Goal: Find specific page/section: Find specific page/section

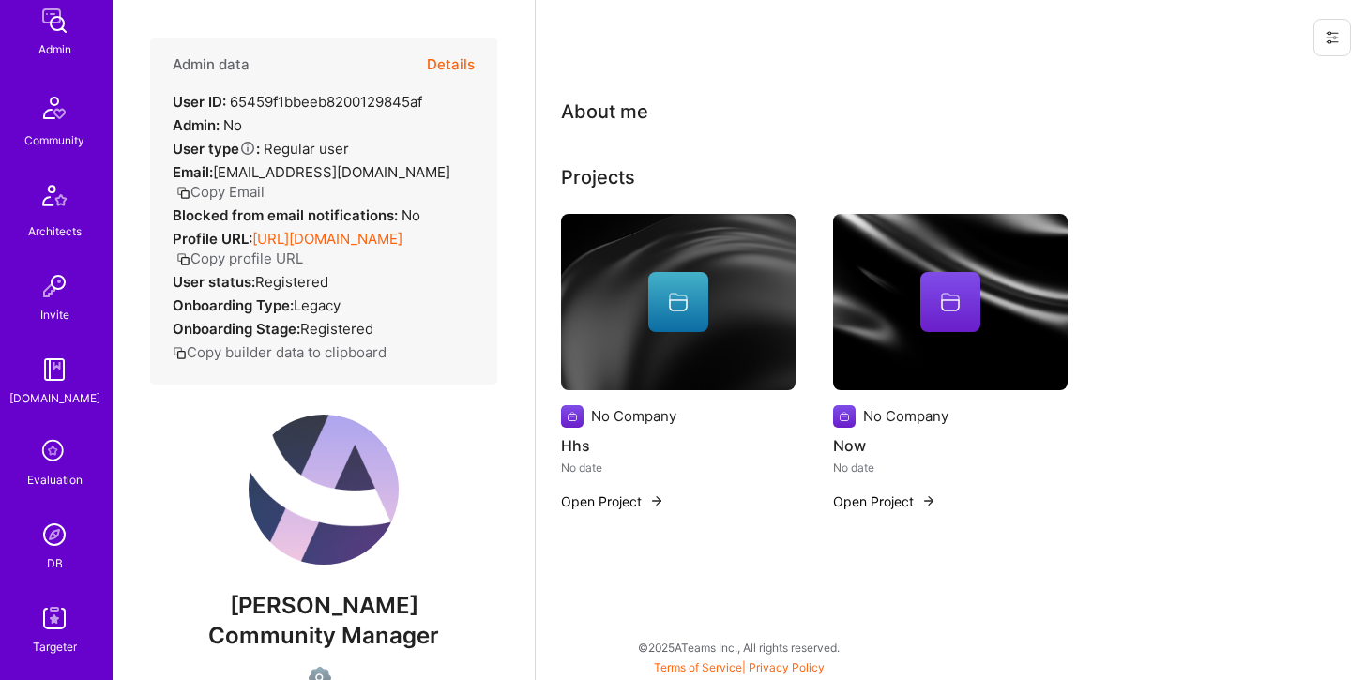
scroll to position [486, 0]
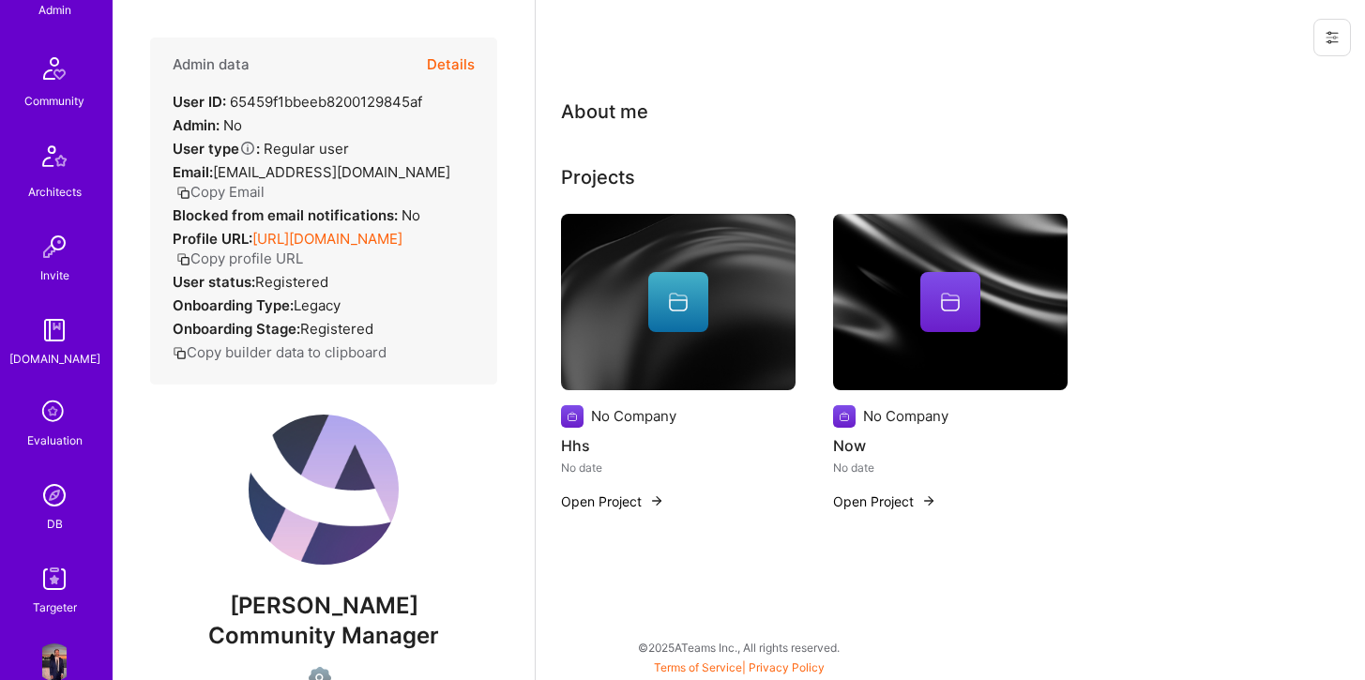
click at [46, 487] on img at bounding box center [55, 496] width 38 height 38
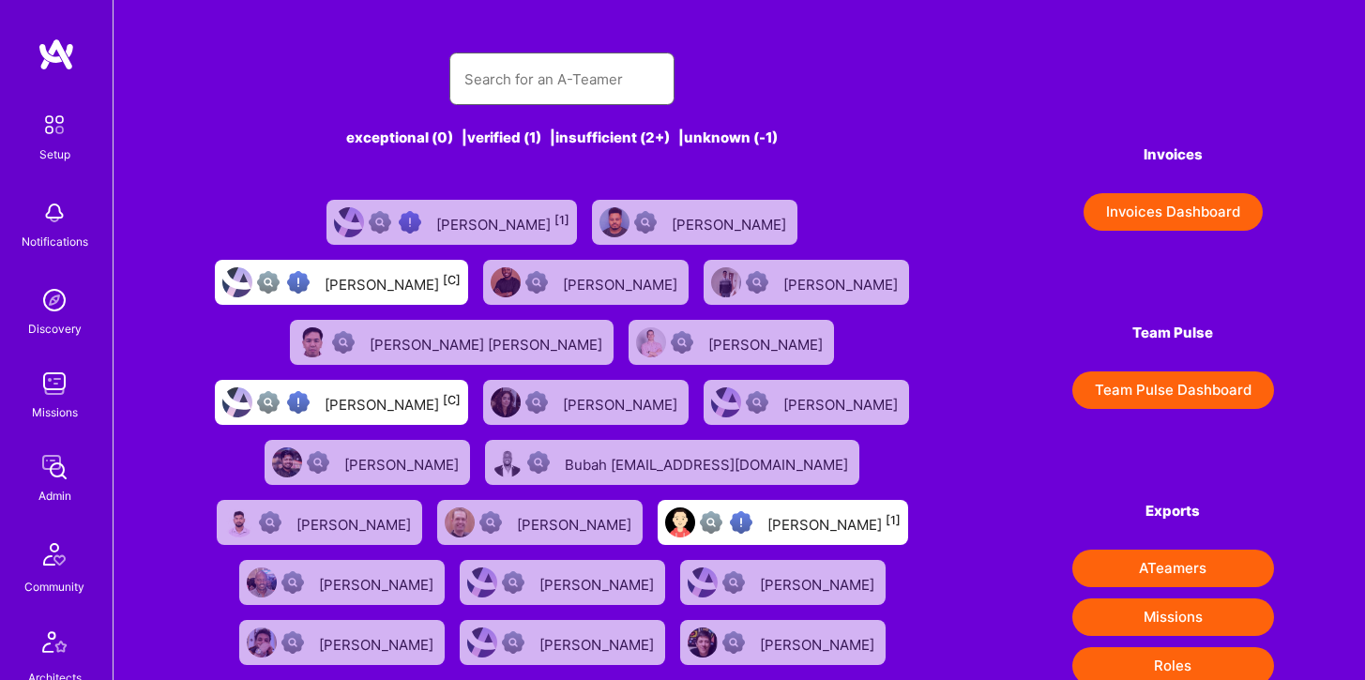
click at [484, 85] on input "text" at bounding box center [561, 79] width 195 height 48
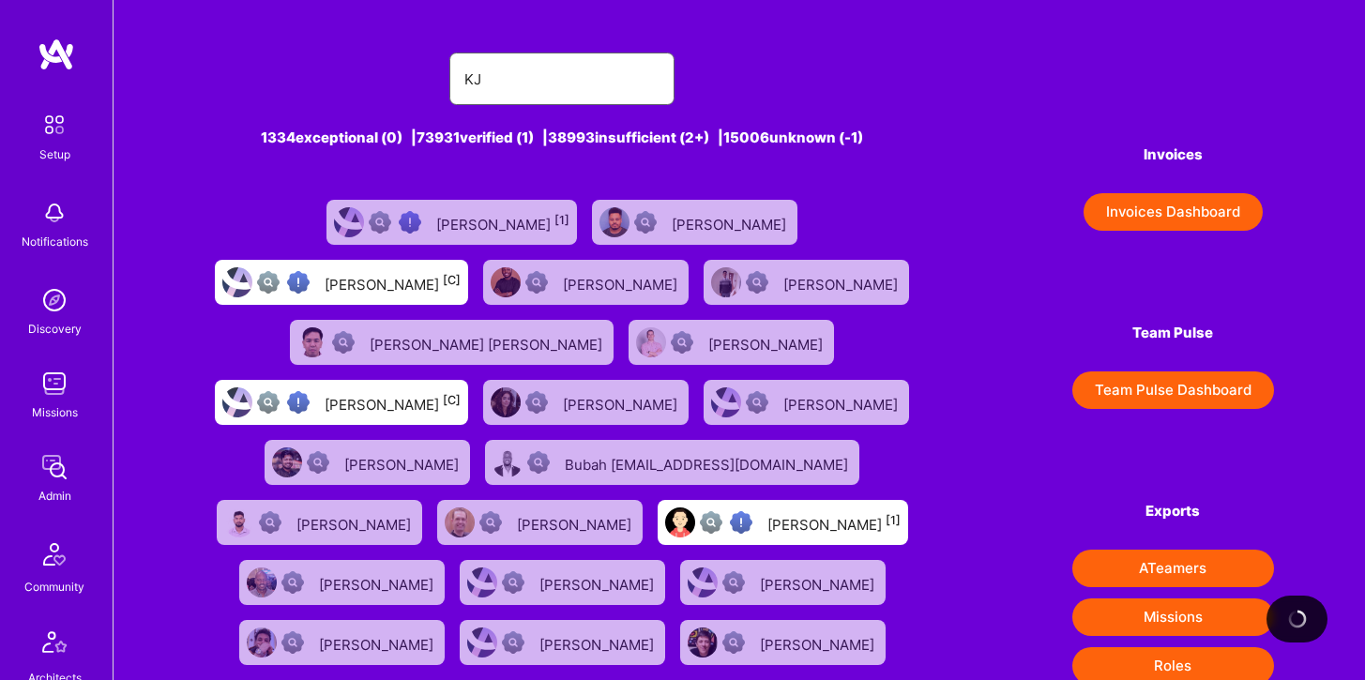
type input "K"
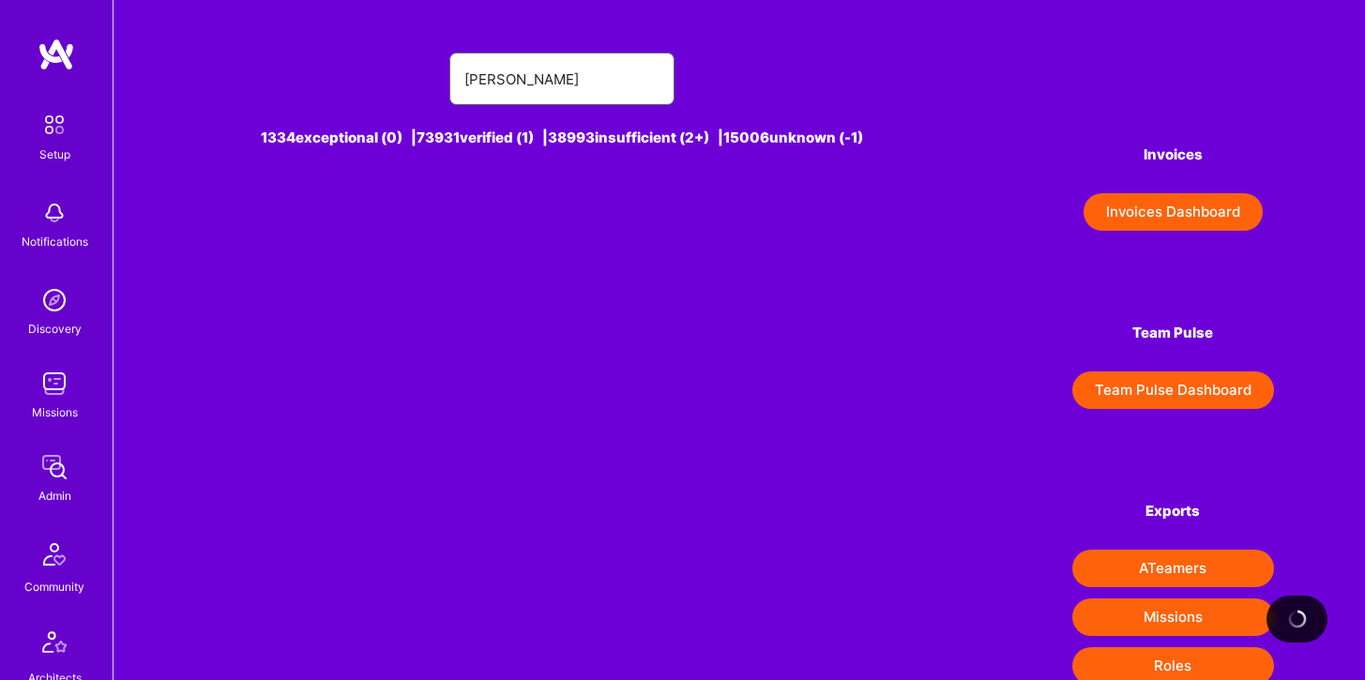
paste input "Kiełbasiewicz"
type input "J"
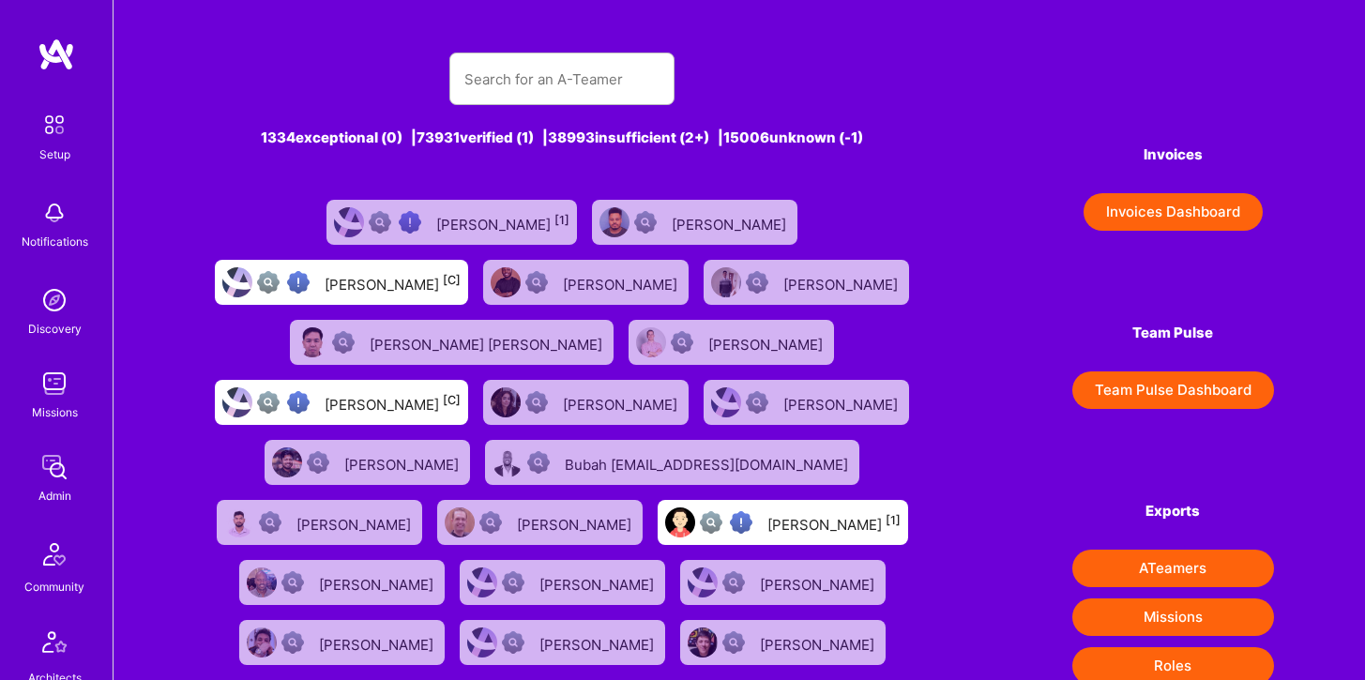
click at [58, 389] on img at bounding box center [55, 384] width 38 height 38
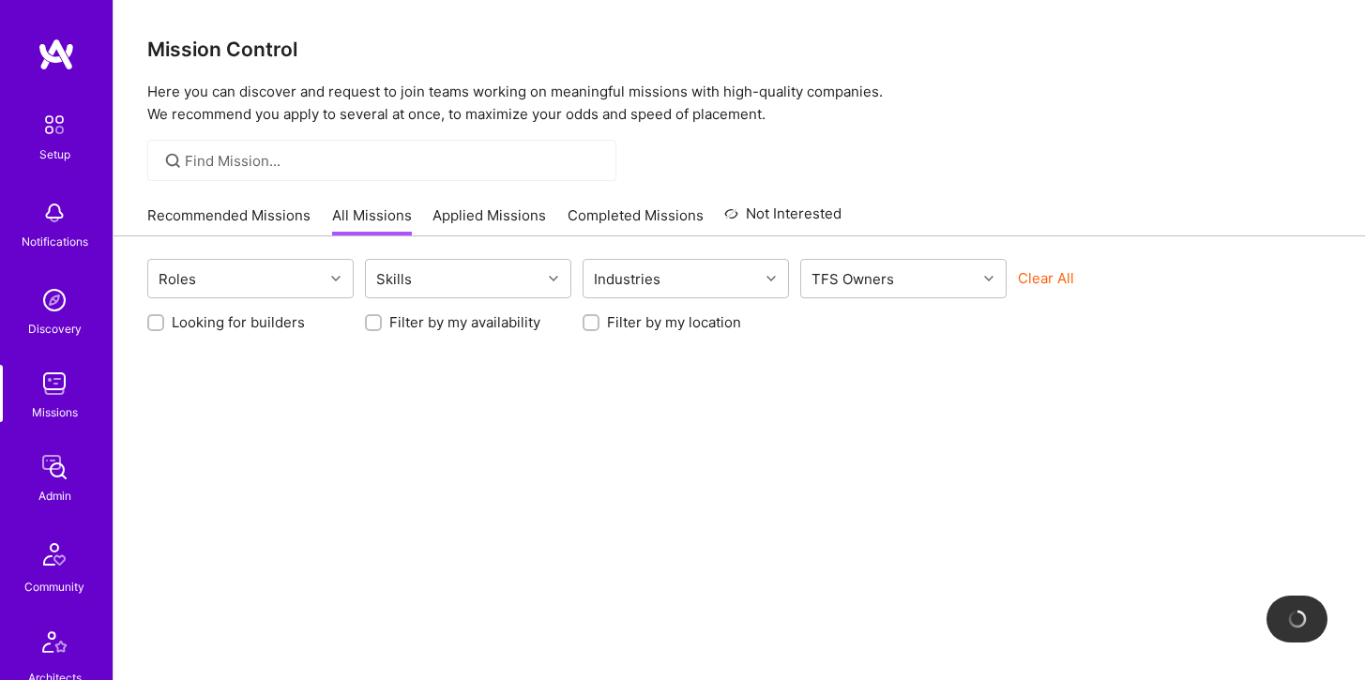
click at [225, 144] on div at bounding box center [381, 160] width 469 height 41
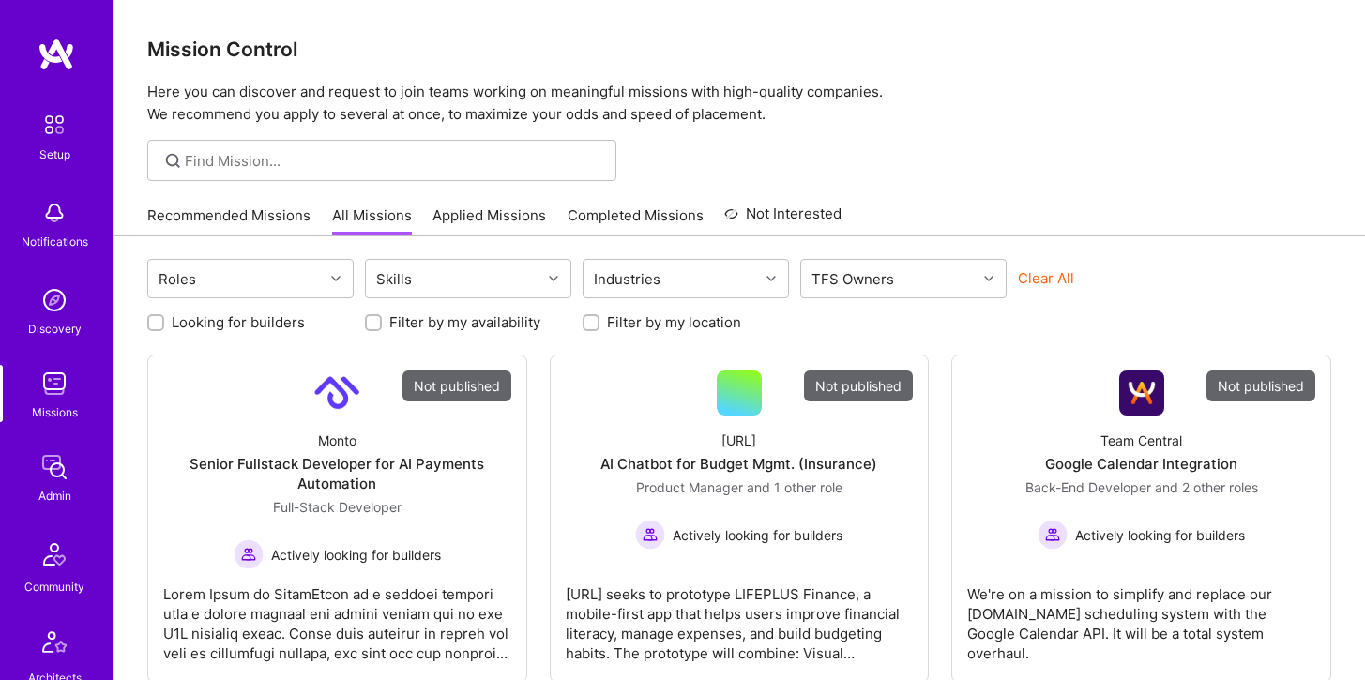
click at [301, 171] on div at bounding box center [381, 160] width 469 height 41
click at [300, 162] on input at bounding box center [393, 161] width 417 height 20
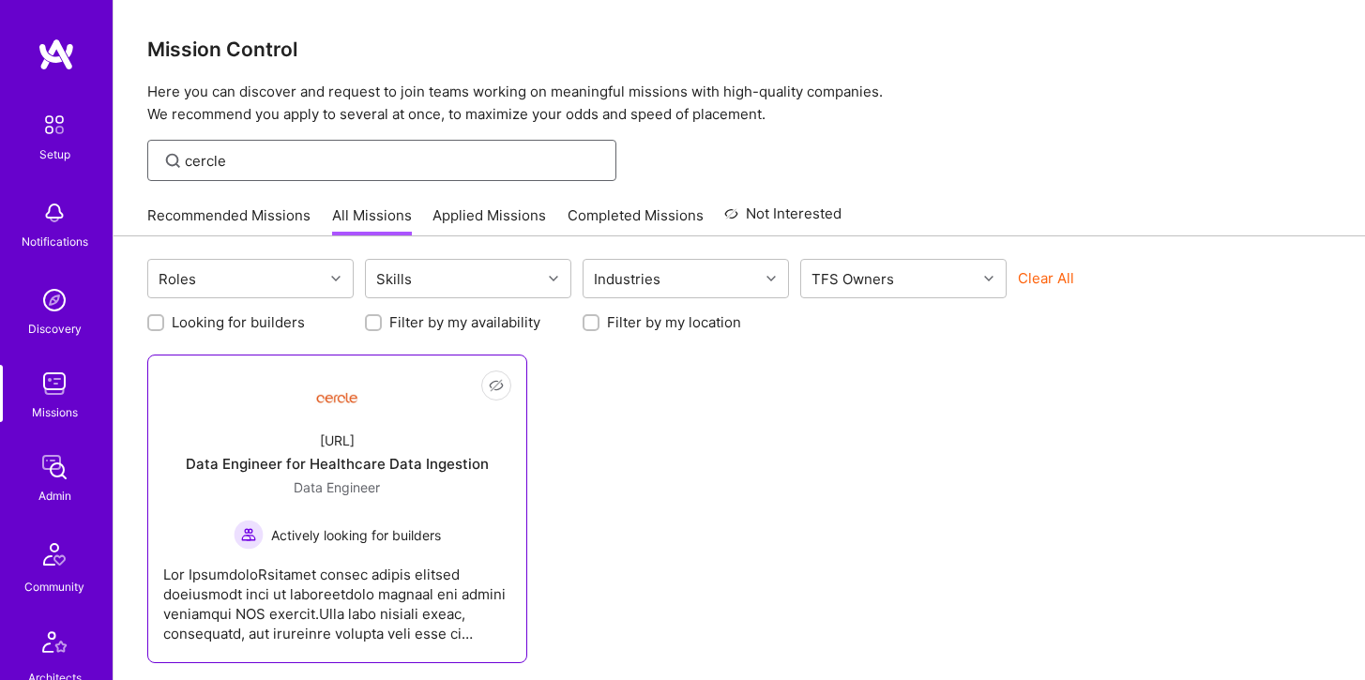
type input "cercle"
click at [346, 426] on div "[URL] Data Engineer for Healthcare Data Ingestion Data Engineer Actively lookin…" at bounding box center [337, 483] width 348 height 134
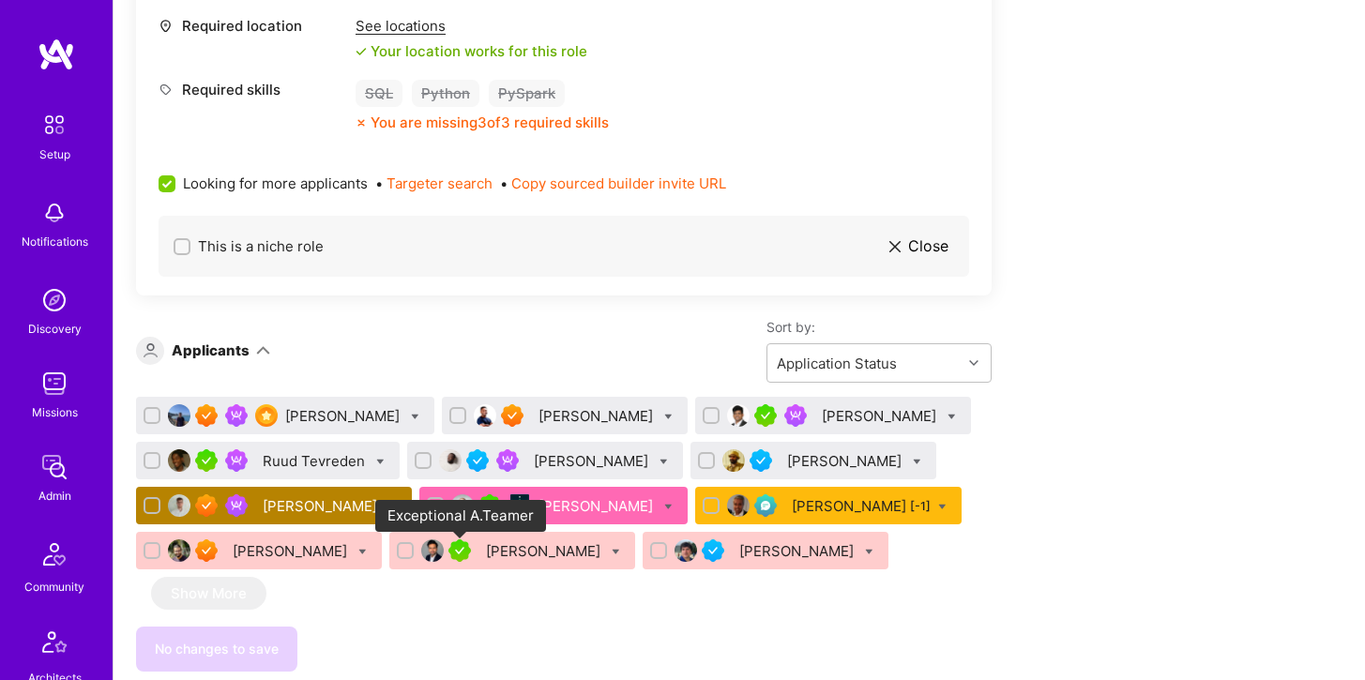
scroll to position [993, 0]
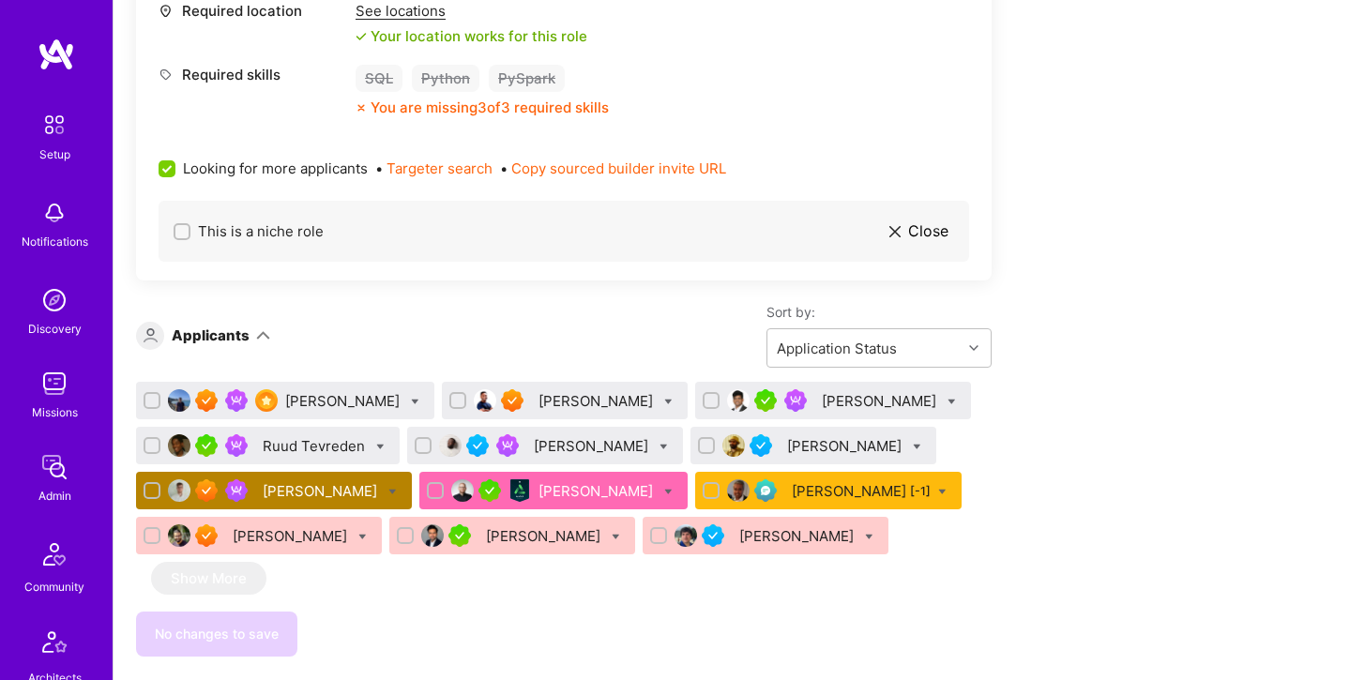
click at [381, 486] on div "[PERSON_NAME]" at bounding box center [322, 491] width 118 height 20
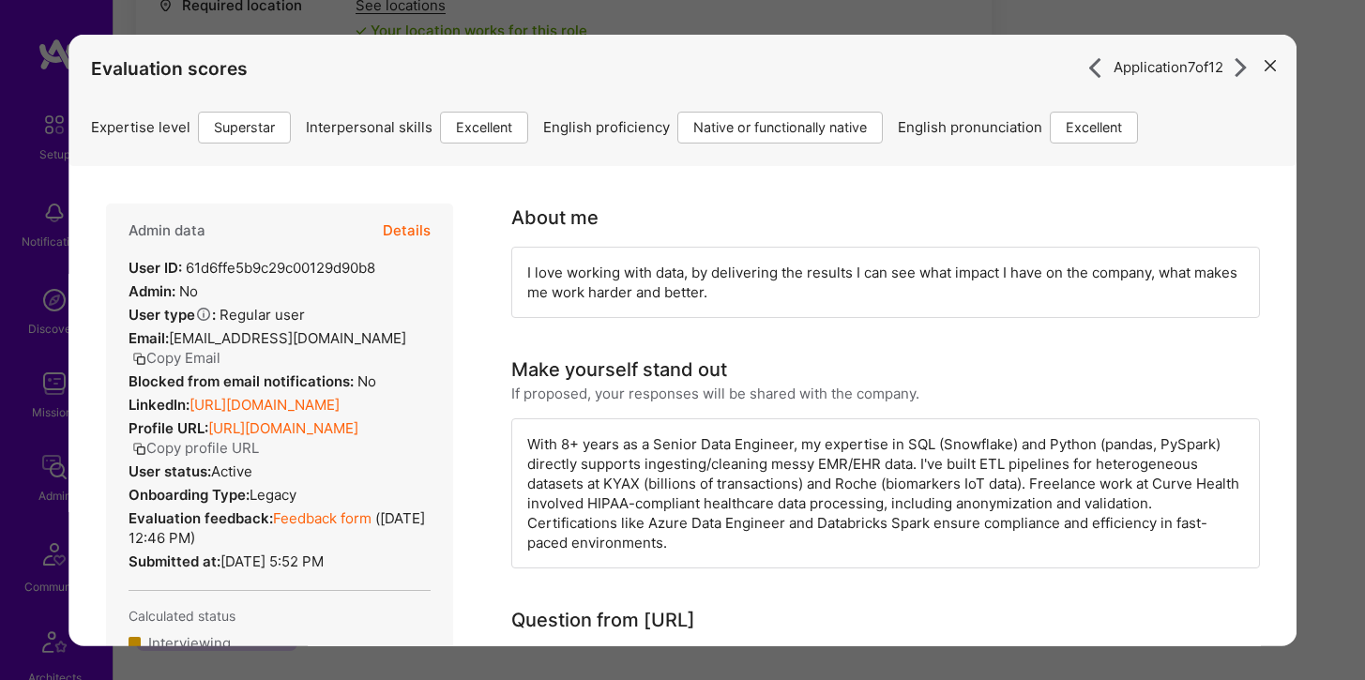
scroll to position [988, 0]
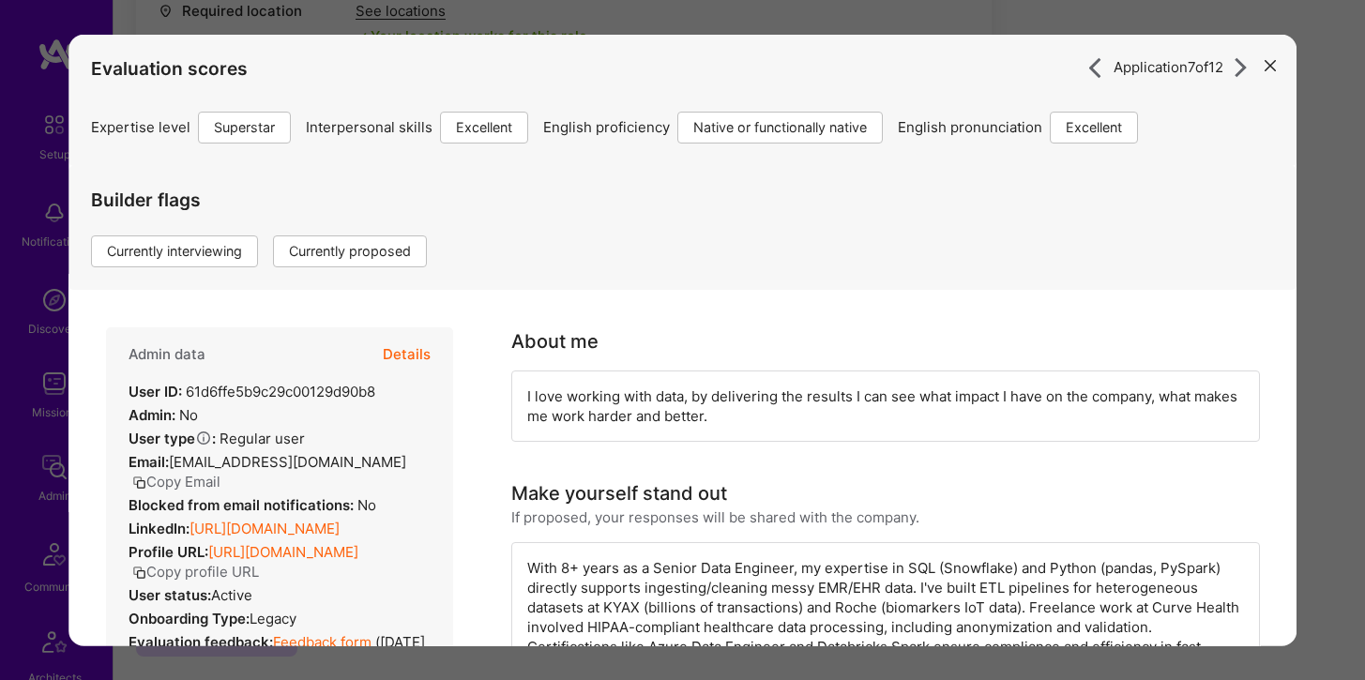
click at [405, 352] on button "Details" at bounding box center [407, 353] width 48 height 54
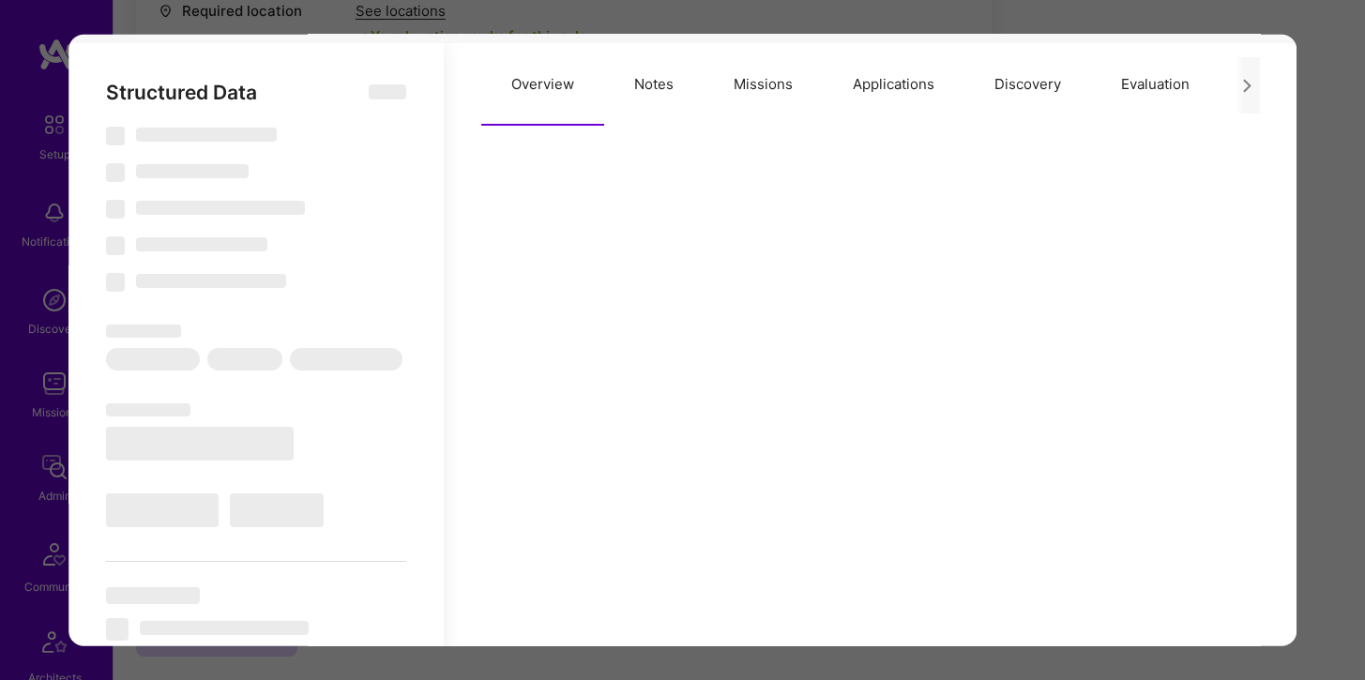
select select "Right Now"
select select "7"
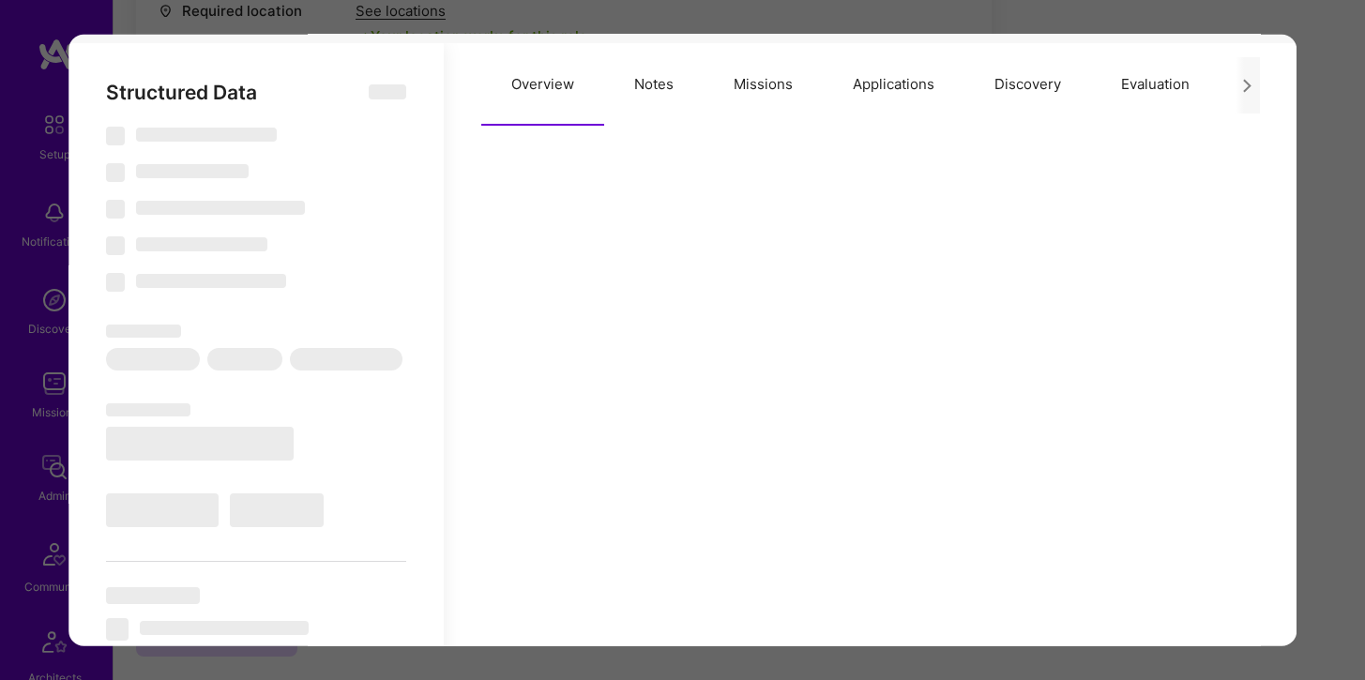
select select "PL"
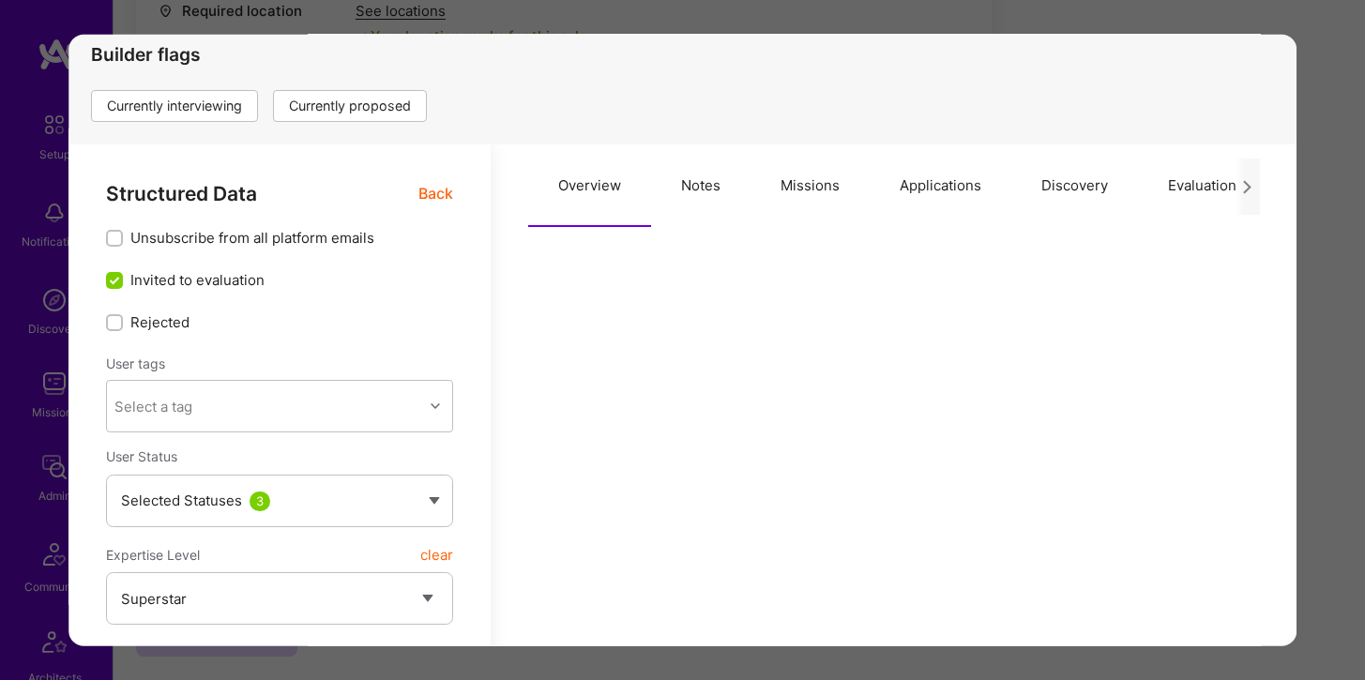
scroll to position [0, 0]
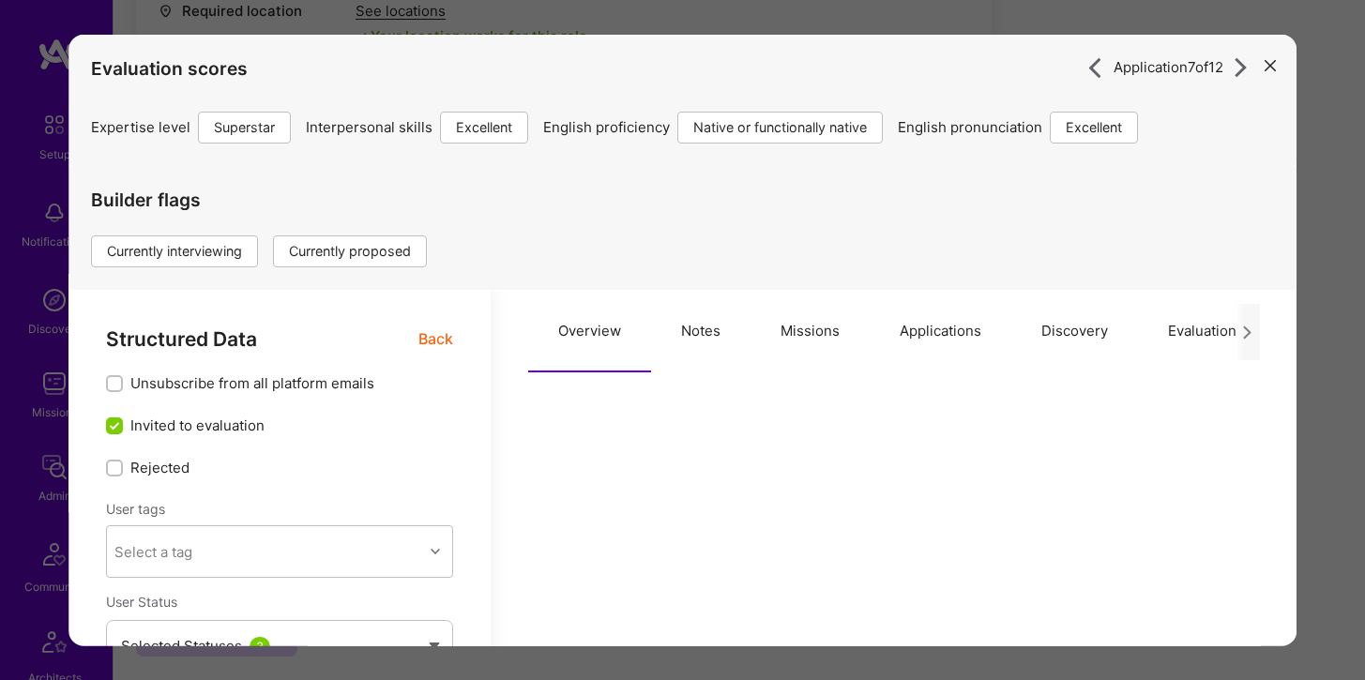
click at [1263, 69] on button "modal" at bounding box center [1270, 64] width 23 height 31
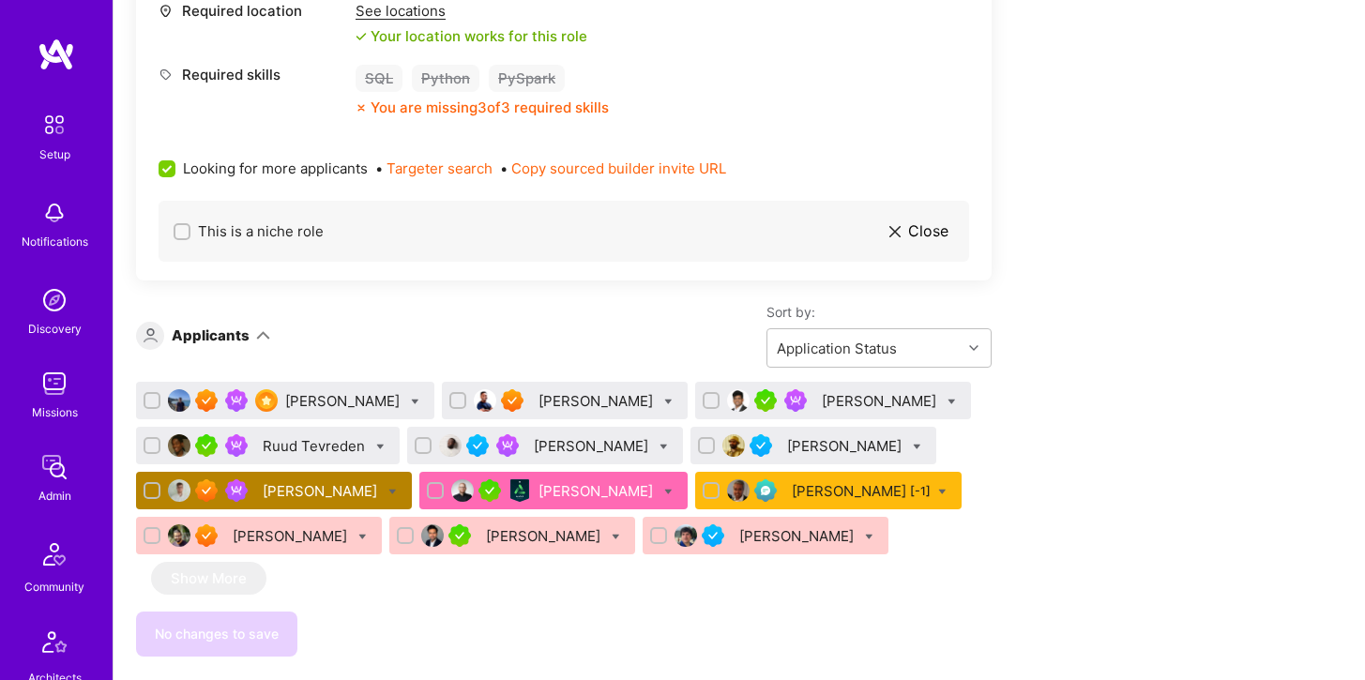
click at [381, 495] on div "[PERSON_NAME]" at bounding box center [322, 491] width 118 height 20
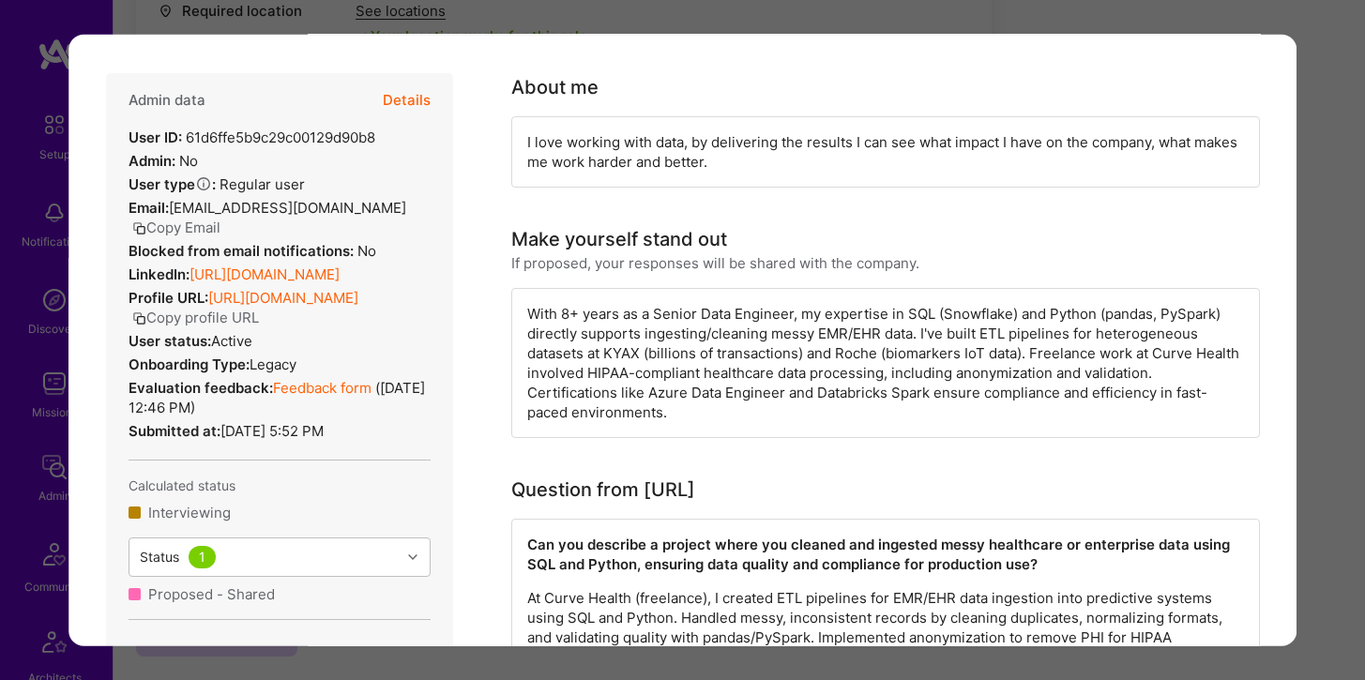
scroll to position [257, 0]
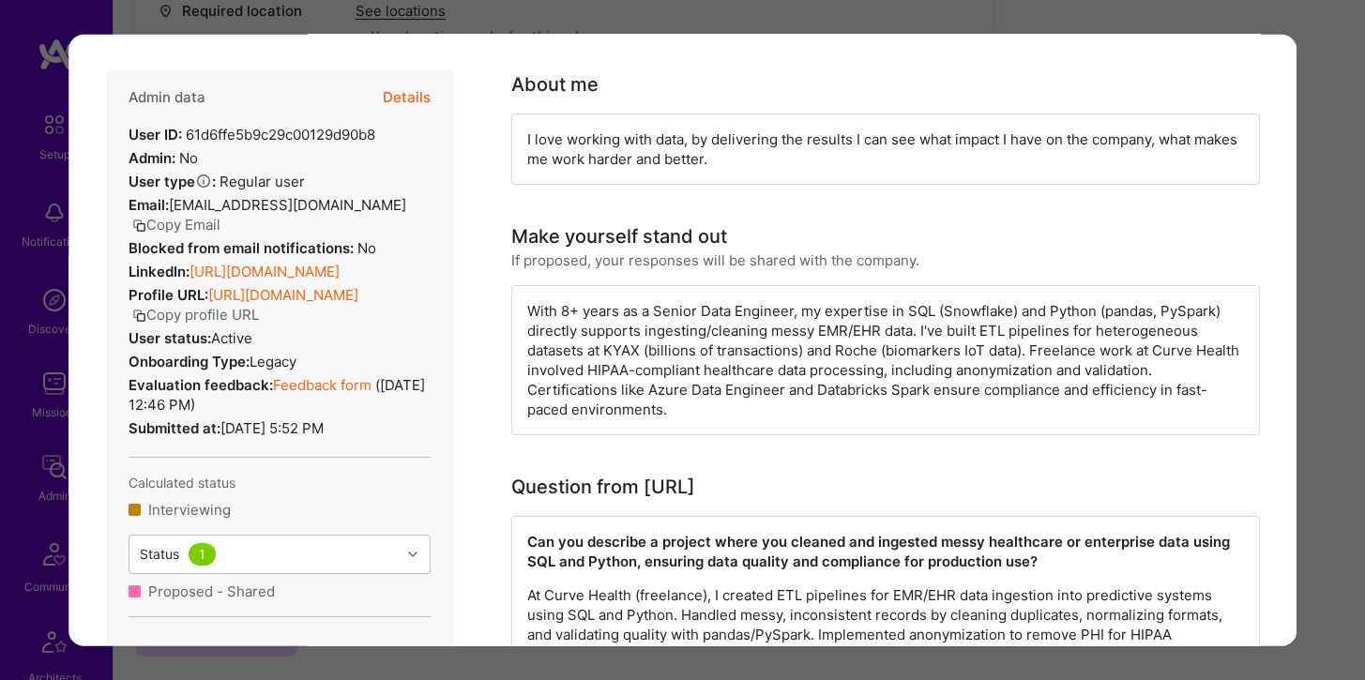
click at [320, 303] on link "[URL][DOMAIN_NAME]" at bounding box center [283, 294] width 150 height 18
